Goal: Transaction & Acquisition: Purchase product/service

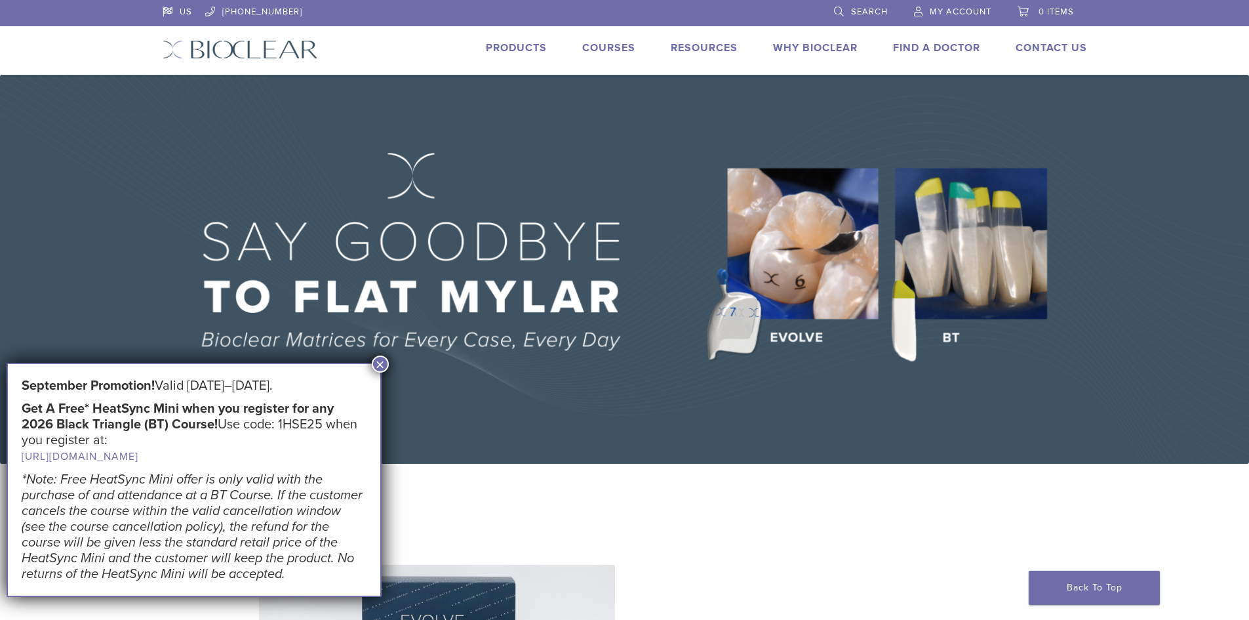
click at [376, 363] on button "×" at bounding box center [380, 363] width 17 height 17
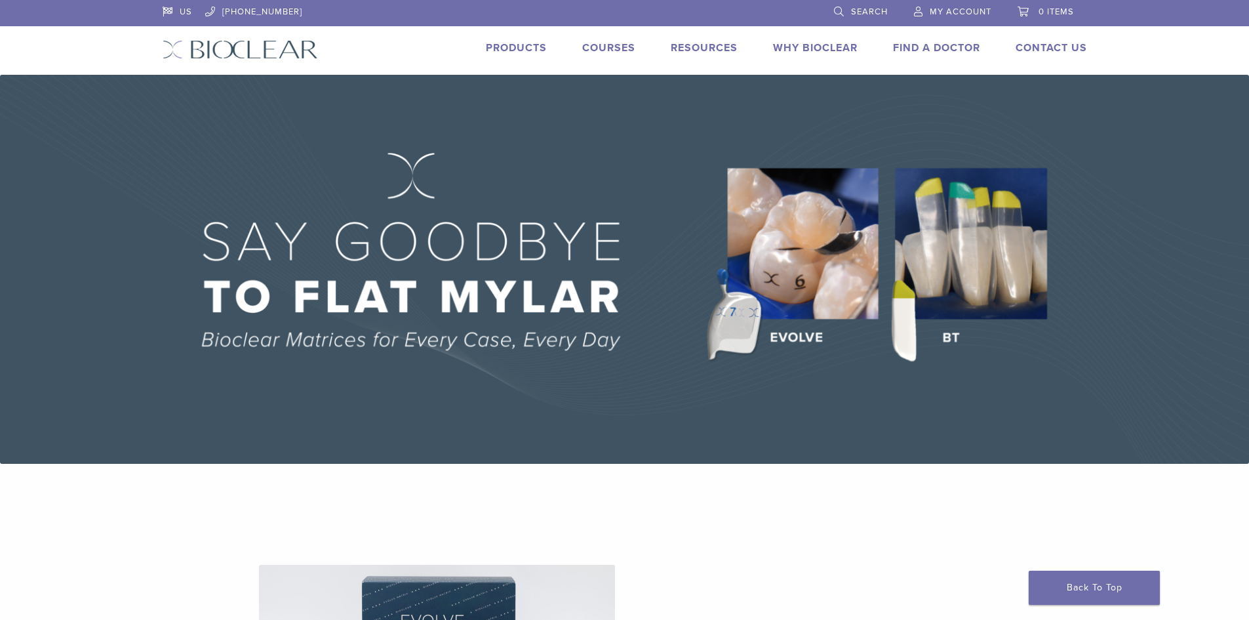
click at [517, 48] on link "Products" at bounding box center [516, 47] width 61 height 13
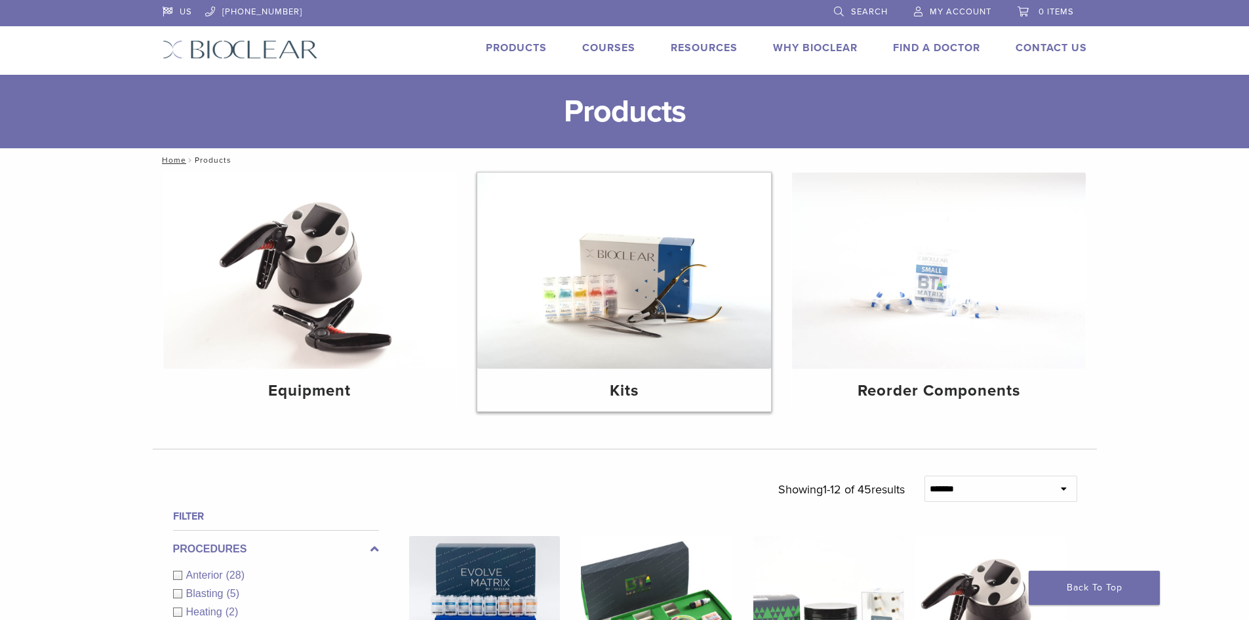
click at [636, 354] on img at bounding box center [624, 270] width 294 height 196
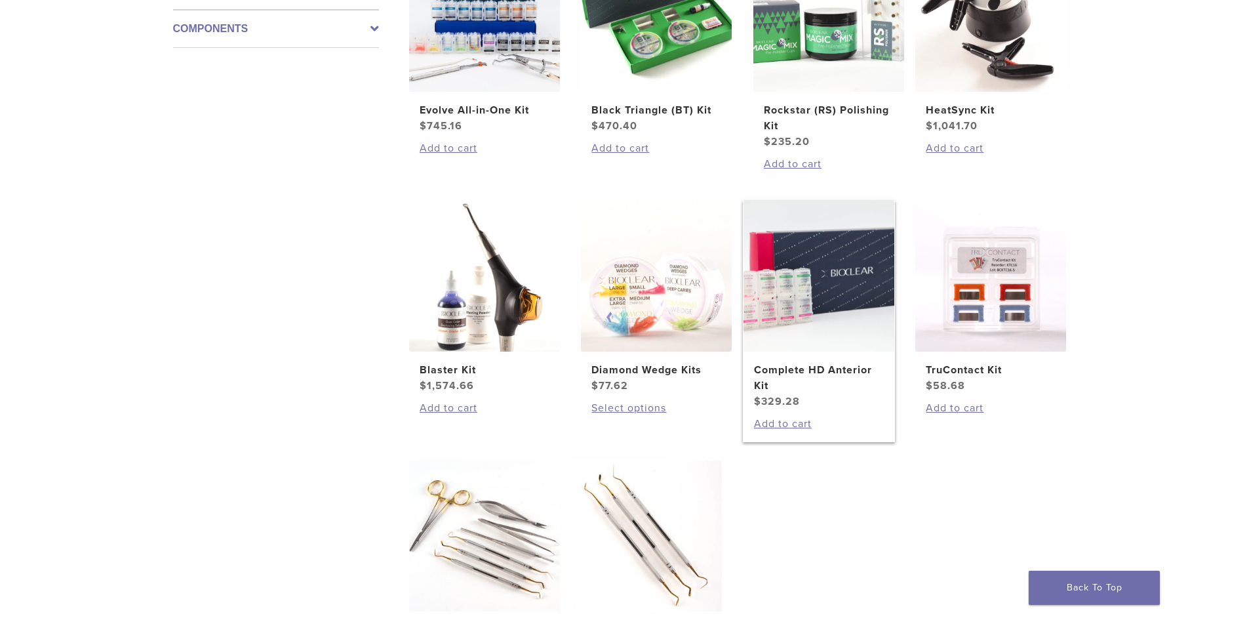
scroll to position [262, 0]
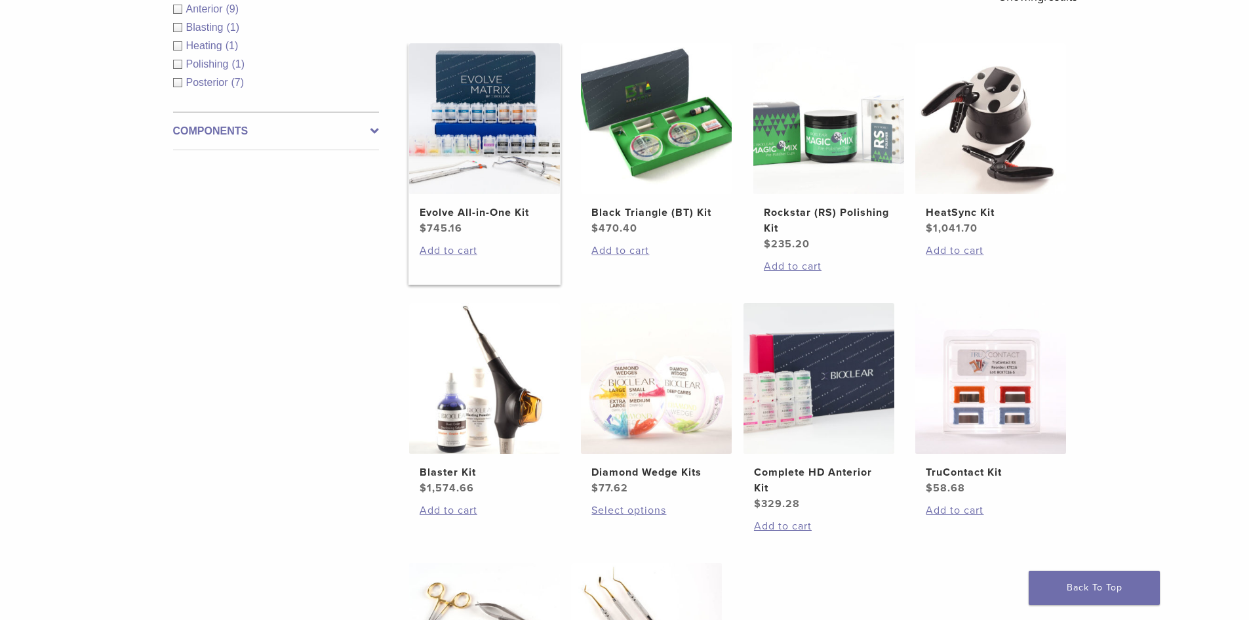
click at [474, 153] on img at bounding box center [484, 118] width 151 height 151
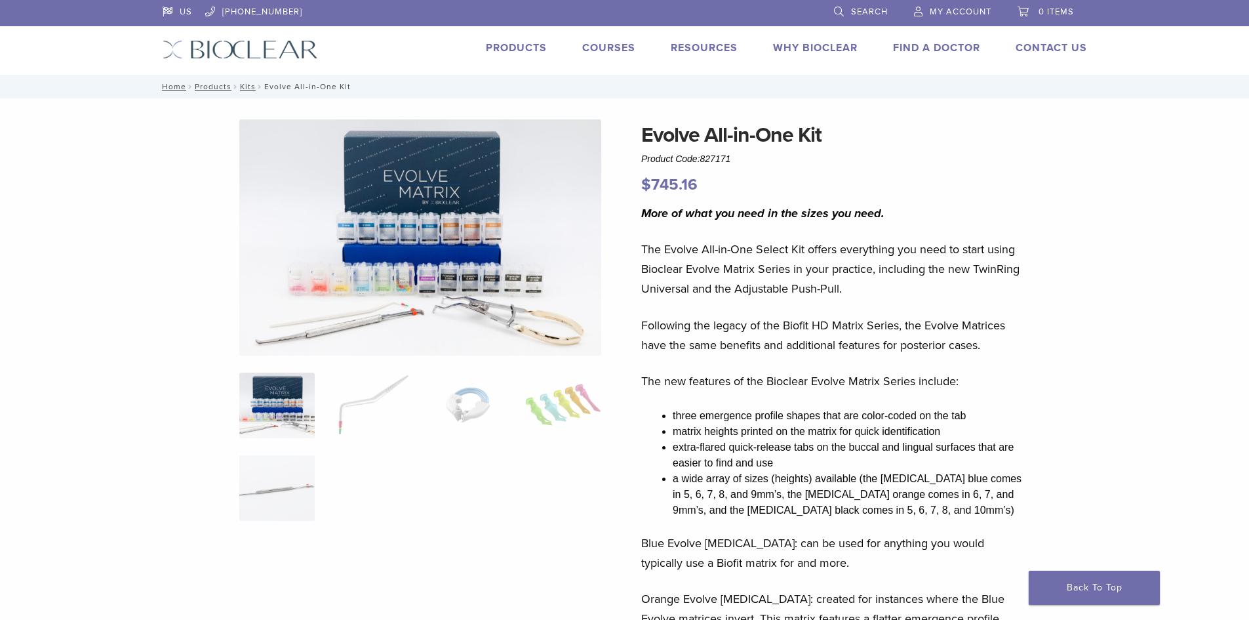
click at [278, 433] on img at bounding box center [276, 406] width 75 height 66
click at [493, 281] on img at bounding box center [420, 237] width 362 height 236
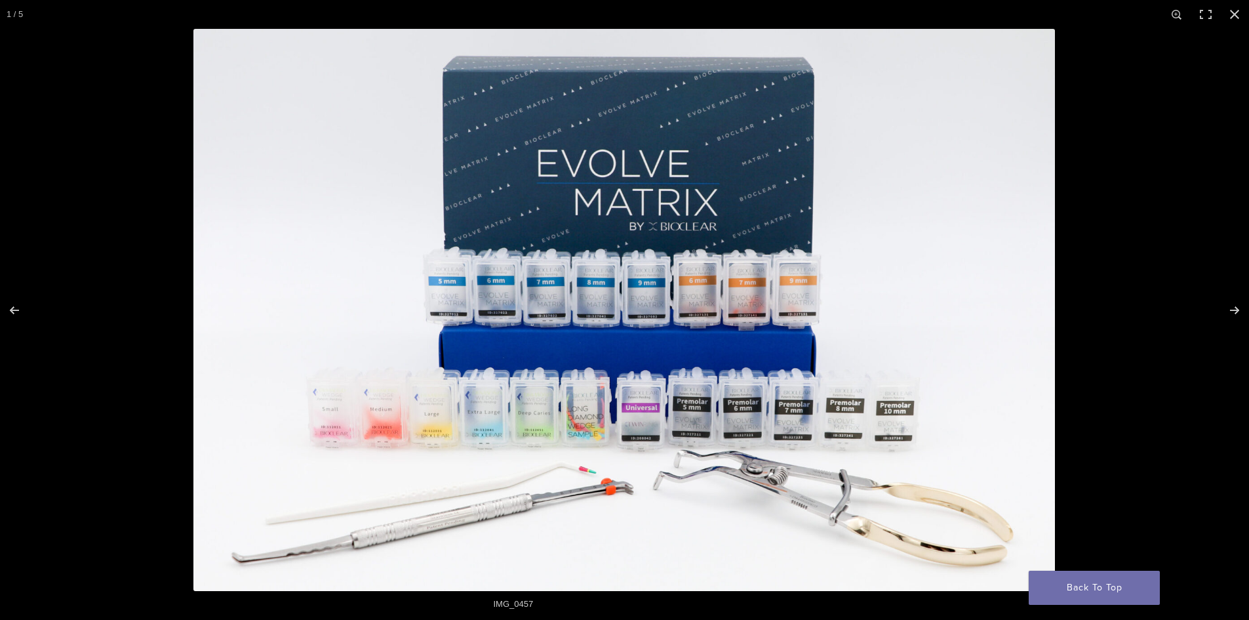
click at [510, 319] on img at bounding box center [624, 310] width 862 height 562
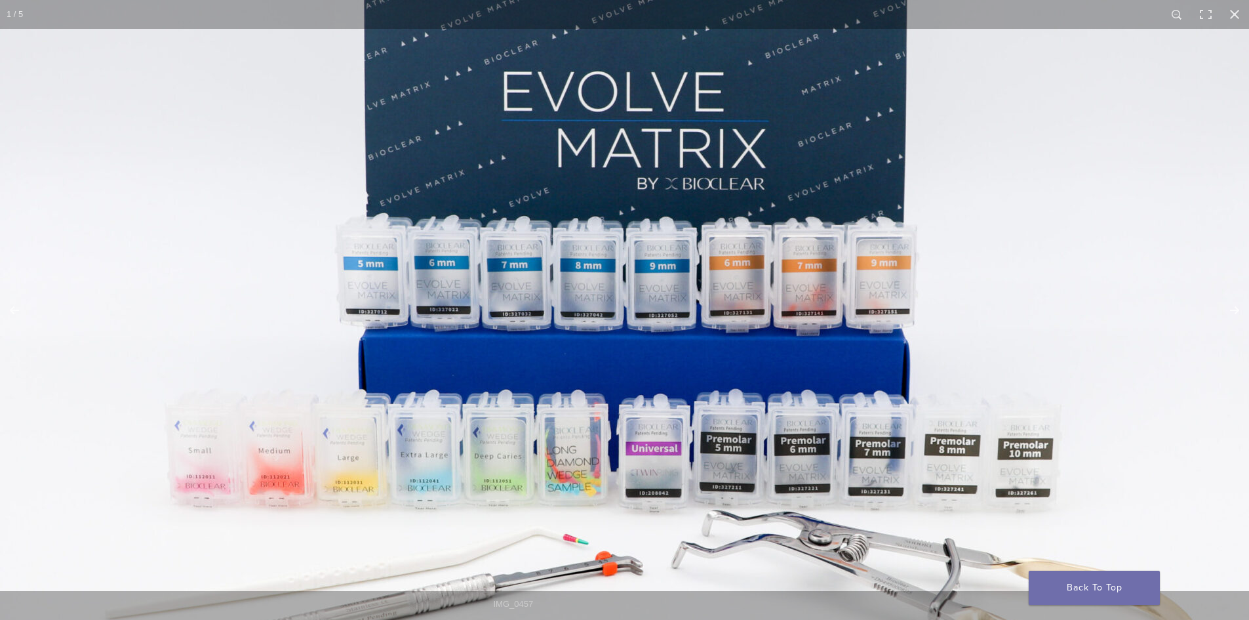
click at [510, 319] on img at bounding box center [629, 305] width 1259 height 821
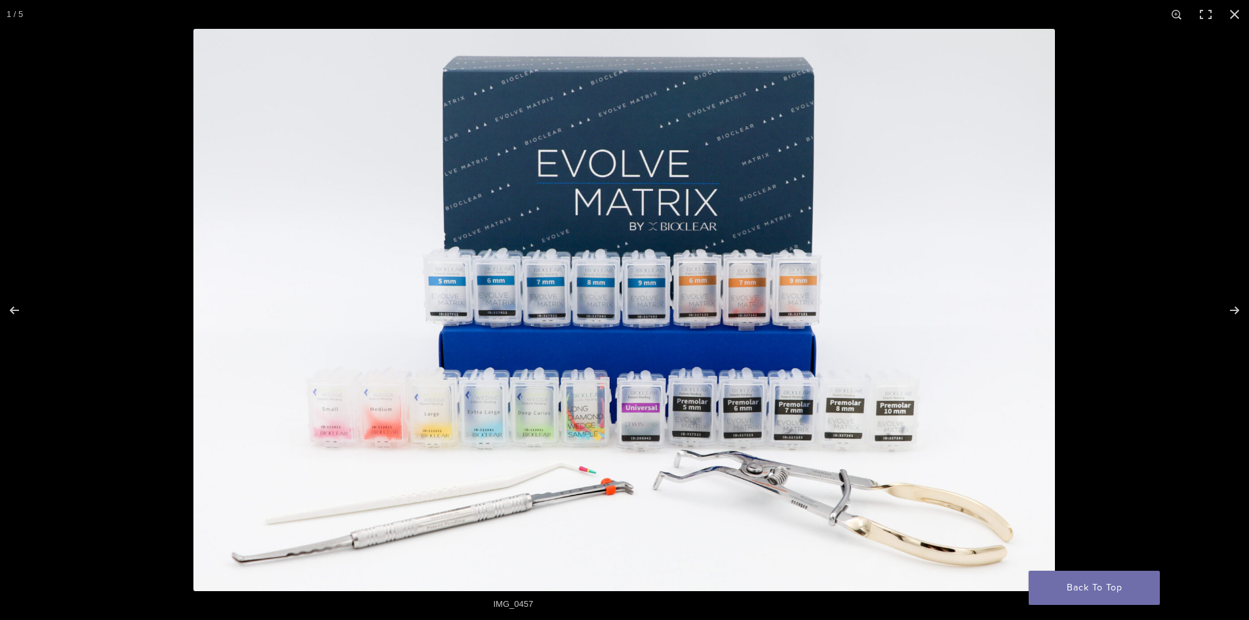
click at [510, 319] on img at bounding box center [624, 310] width 862 height 562
